Goal: Transaction & Acquisition: Obtain resource

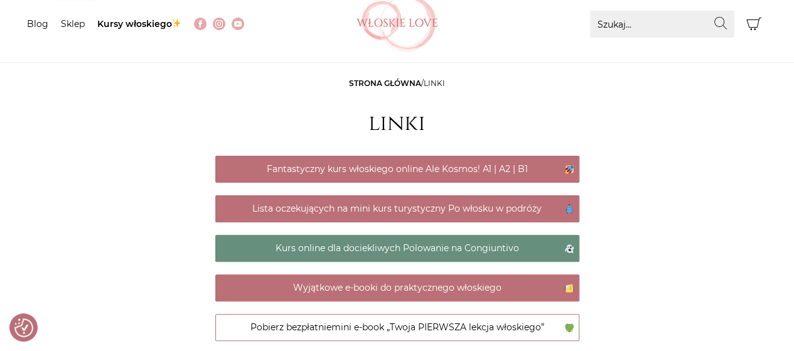
scroll to position [78, 0]
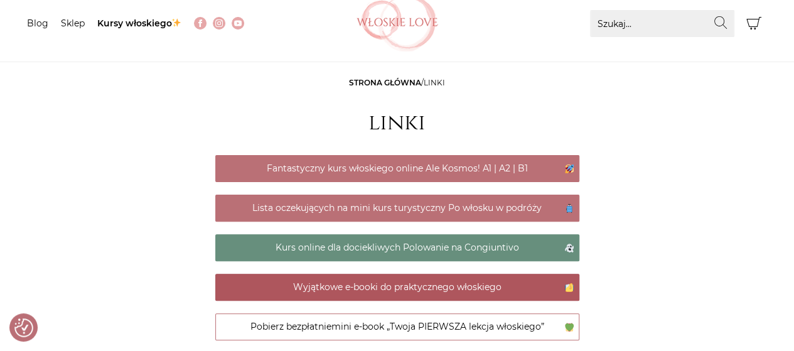
click at [462, 284] on link "Wyjątkowe e-booki do praktycznego włoskiego" at bounding box center [397, 287] width 364 height 27
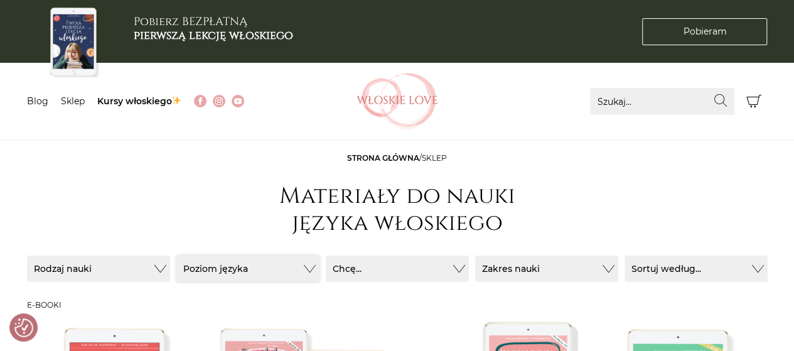
click at [268, 257] on button "Poziom języka" at bounding box center [247, 269] width 143 height 26
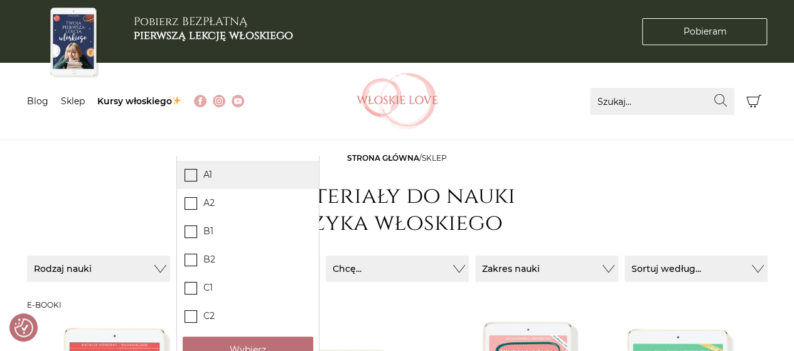
click at [204, 178] on label "A1" at bounding box center [248, 175] width 142 height 28
click at [0, 0] on input "A1" at bounding box center [0, 0] width 0 height 0
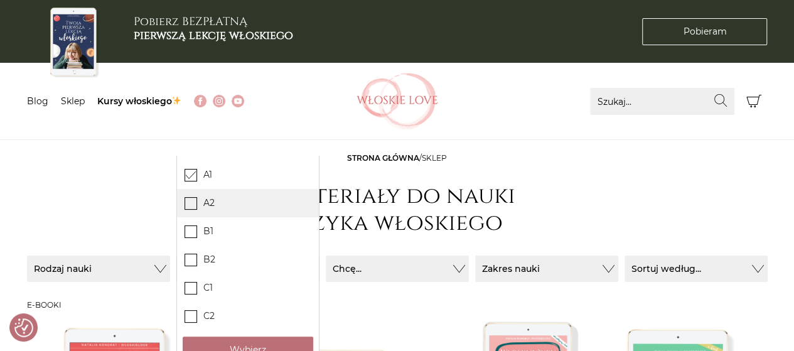
click at [188, 209] on span at bounding box center [191, 203] width 13 height 13
click at [0, 0] on input "A2" at bounding box center [0, 0] width 0 height 0
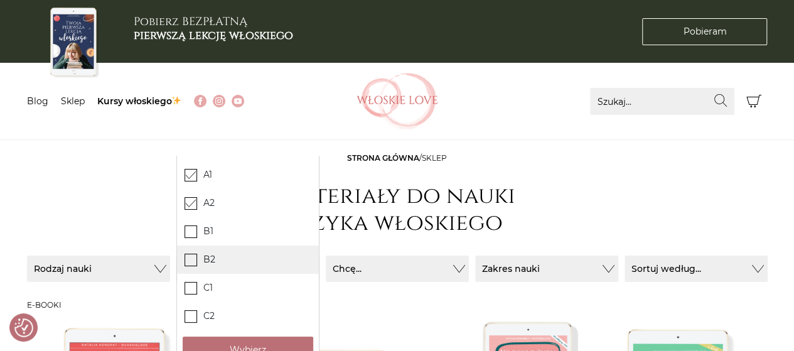
scroll to position [116, 0]
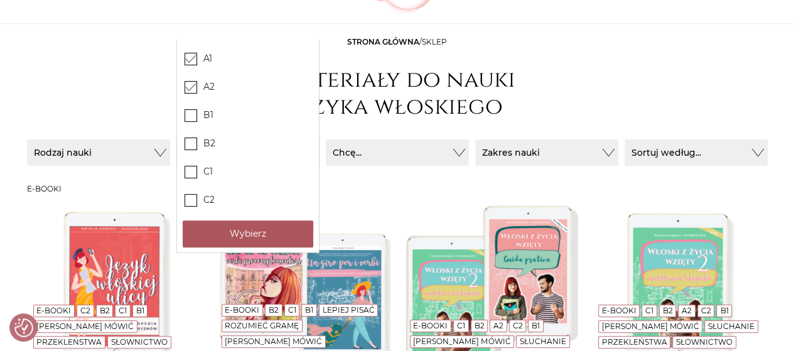
click at [247, 238] on button "Wybierz" at bounding box center [248, 233] width 131 height 27
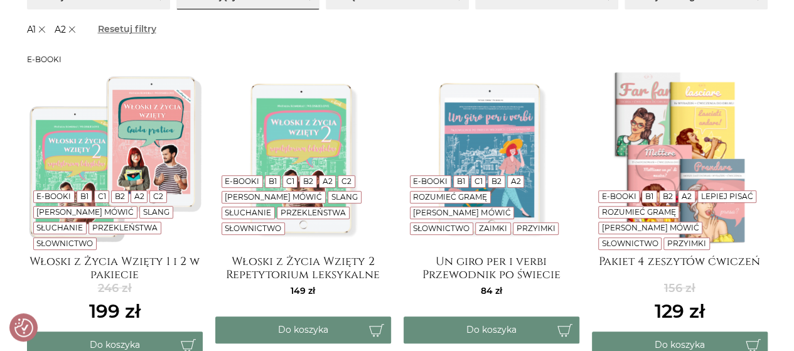
scroll to position [273, 0]
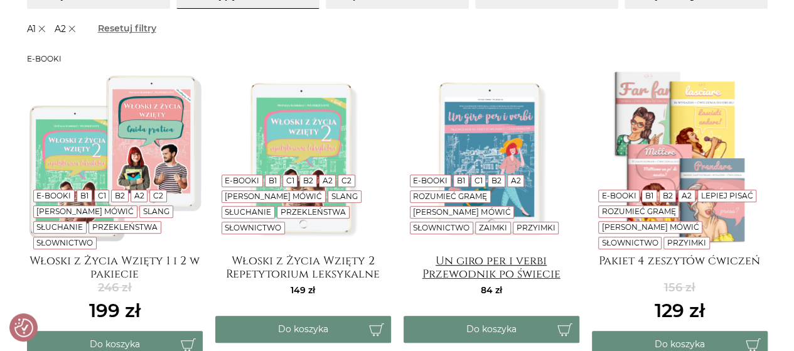
click at [528, 271] on h4 "Un giro per i verbi Przewodnik po świecie włoskich czasowników" at bounding box center [492, 266] width 176 height 25
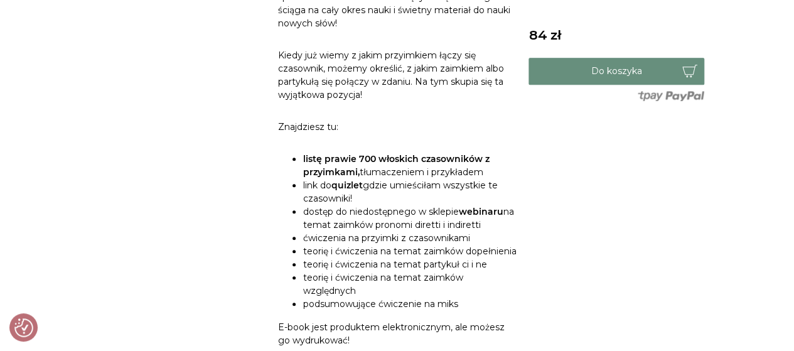
scroll to position [554, 0]
